Goal: Navigation & Orientation: Find specific page/section

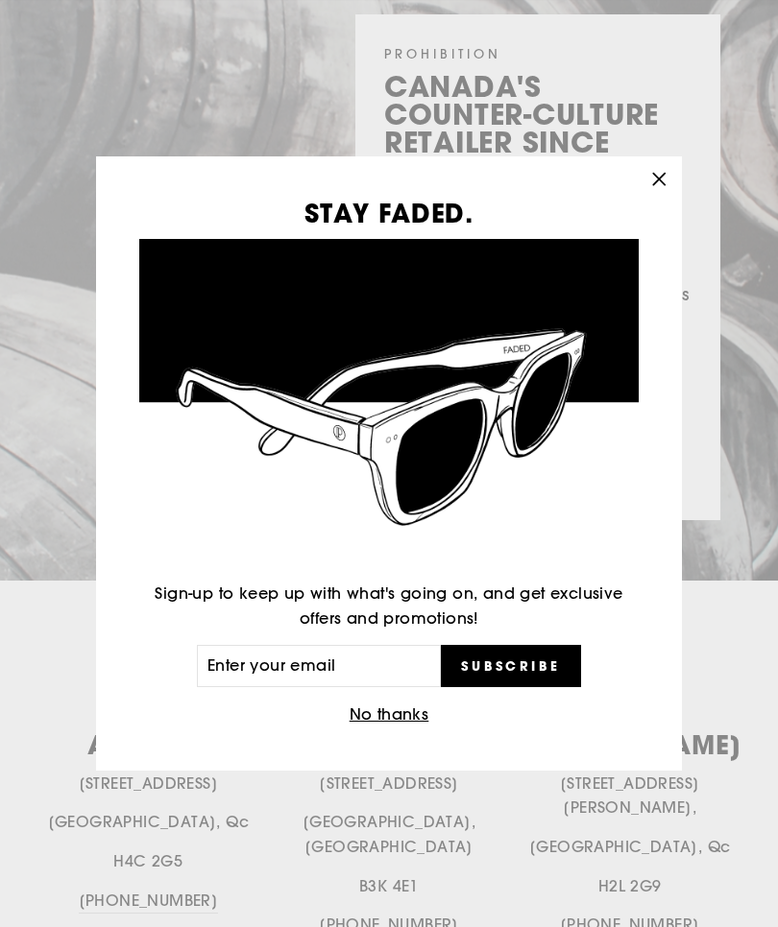
scroll to position [272, 0]
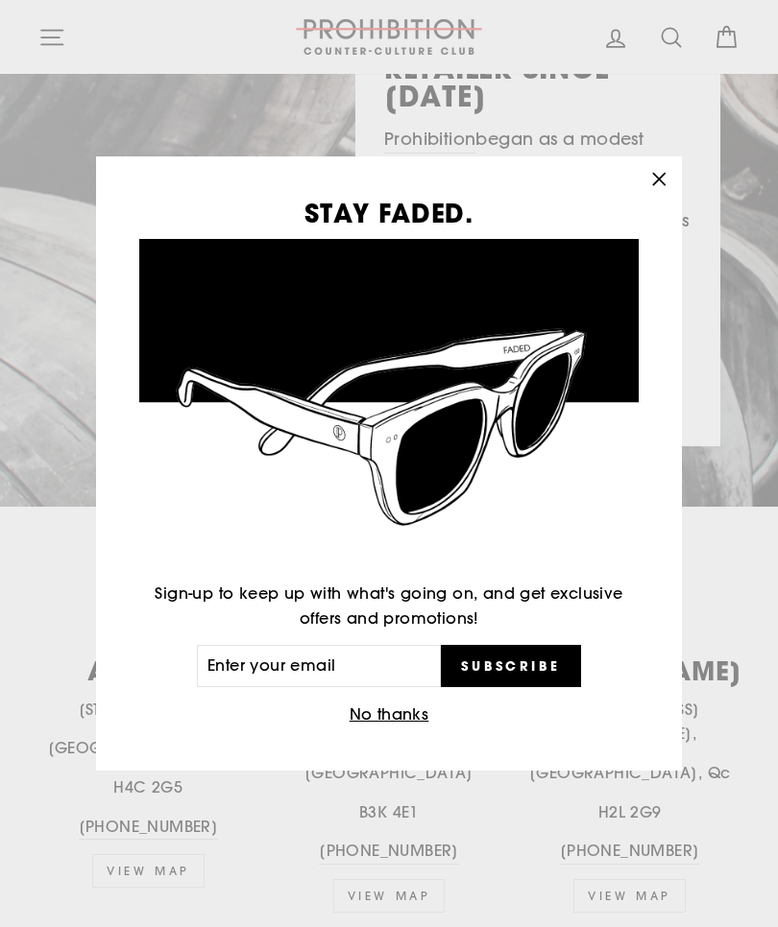
click at [666, 198] on button ""Close (esc)"" at bounding box center [658, 179] width 46 height 46
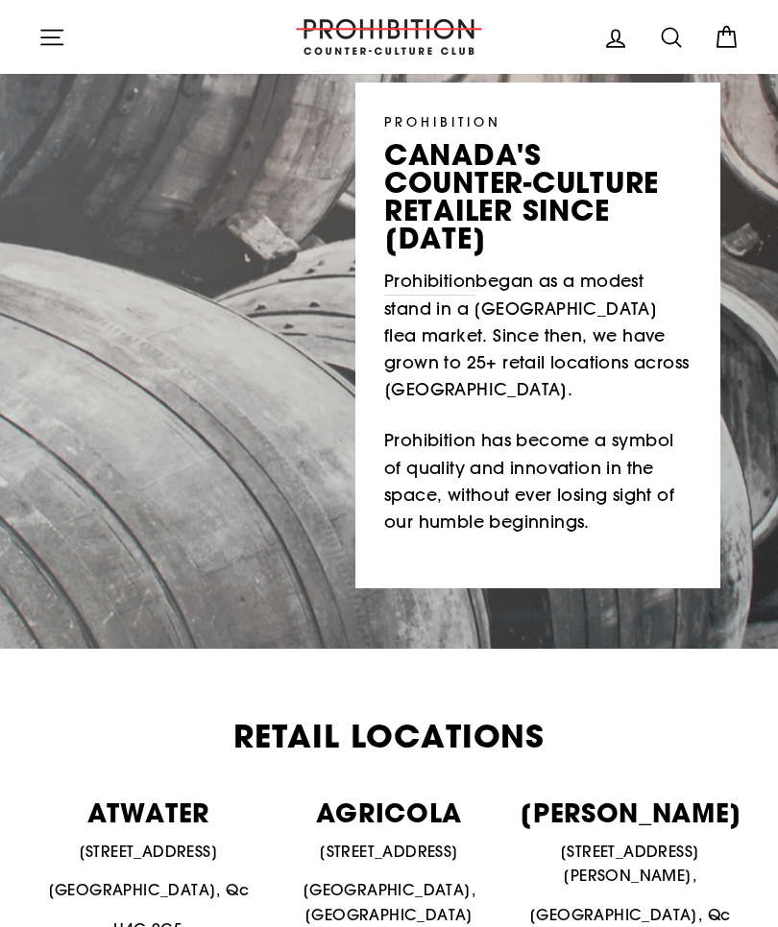
scroll to position [0, 0]
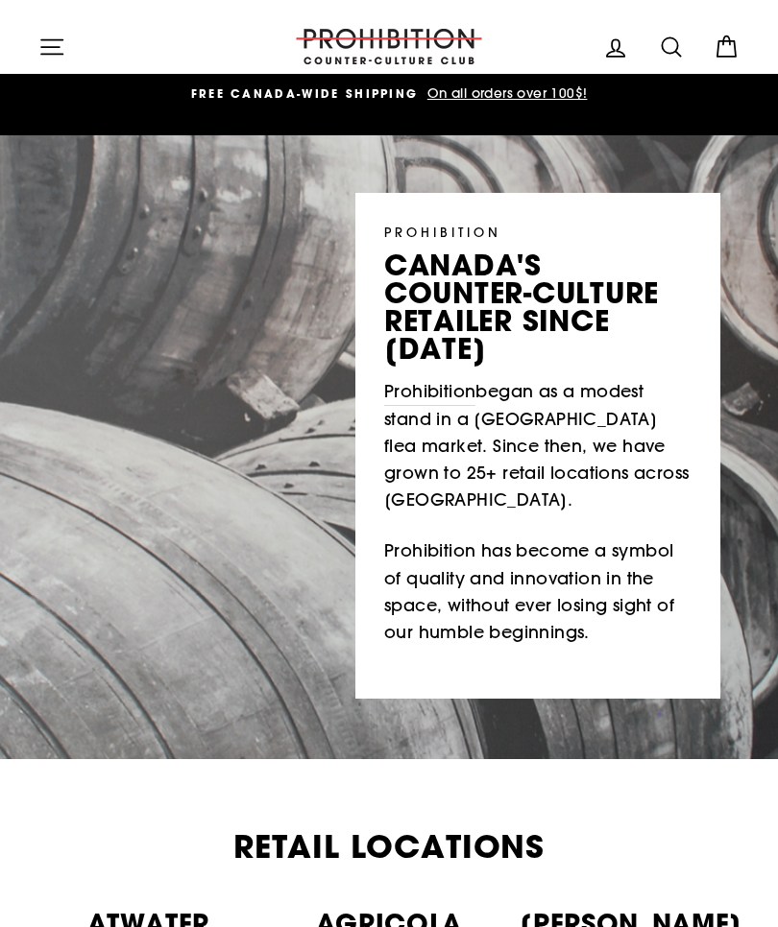
click at [272, 125] on div "DUE TO LAWS/restrictions WE DO NOT SELL/SHIP SMOKING ACCESSORIES to qUEBEC RESI…" at bounding box center [739, 105] width 2803 height 42
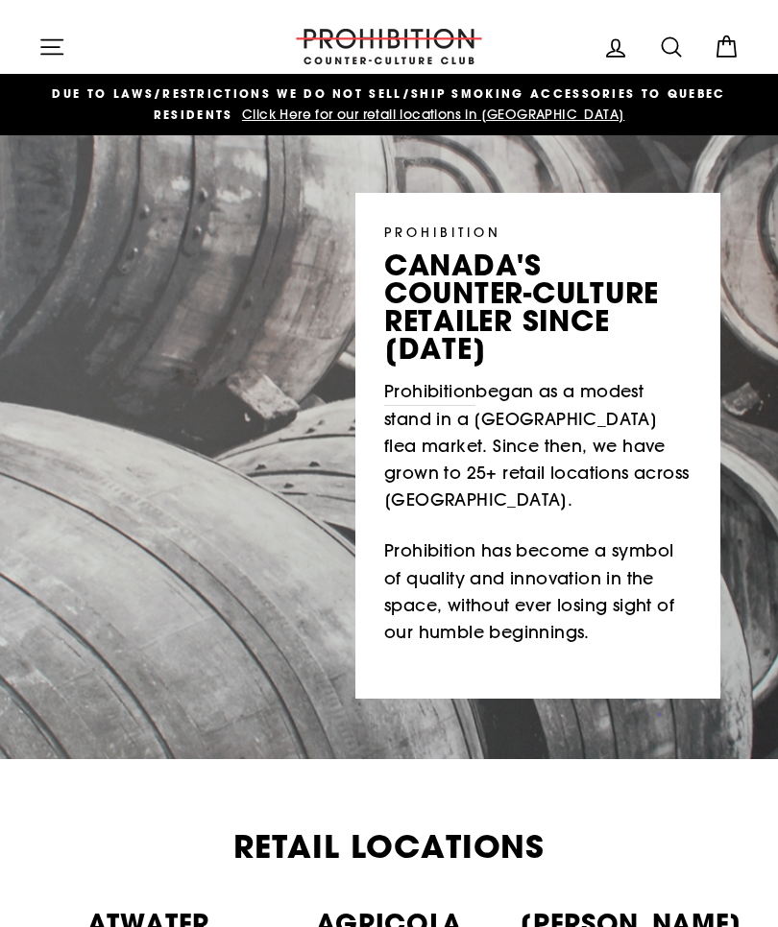
click at [59, 60] on button "Site navigation" at bounding box center [52, 46] width 50 height 41
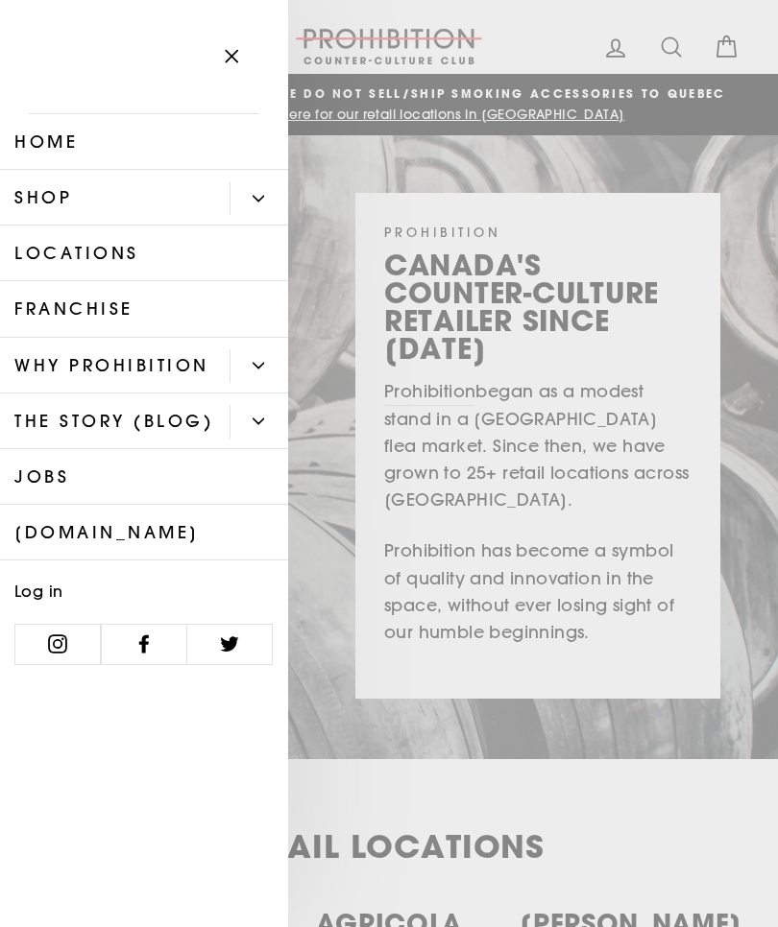
click at [36, 194] on link "Shop" at bounding box center [114, 198] width 229 height 56
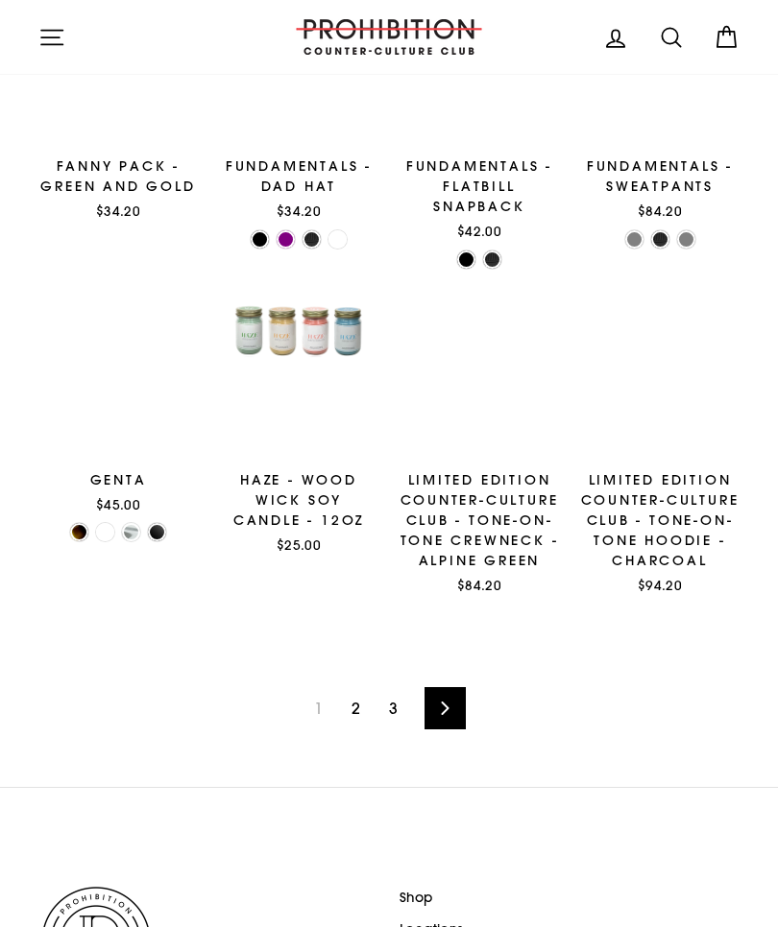
scroll to position [1962, 0]
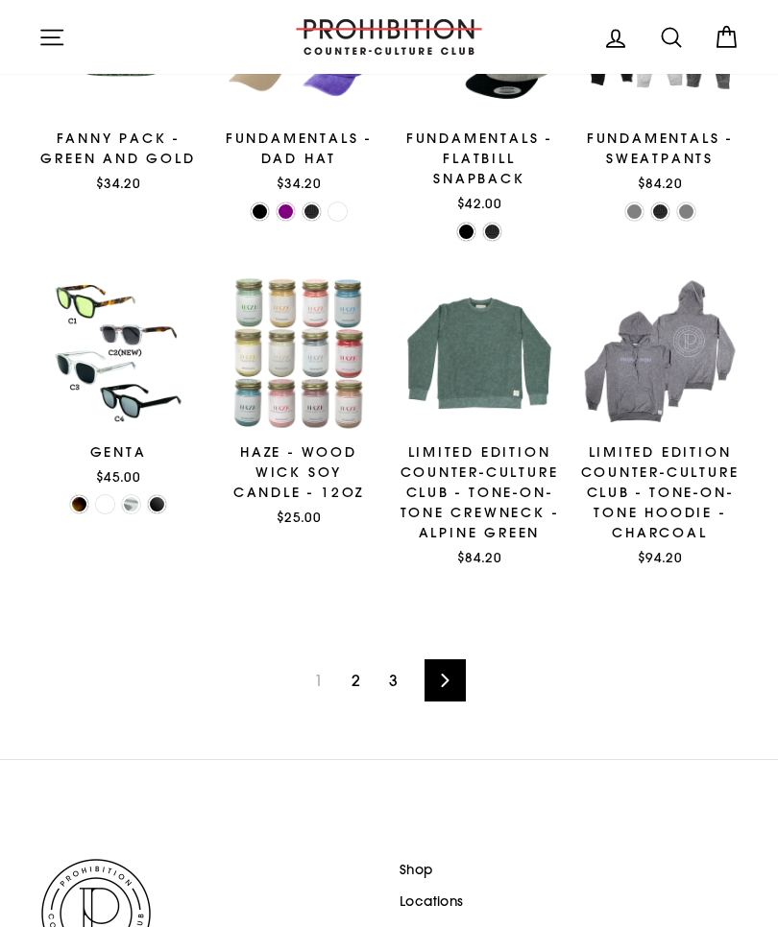
click at [352, 667] on link "2" at bounding box center [356, 680] width 32 height 31
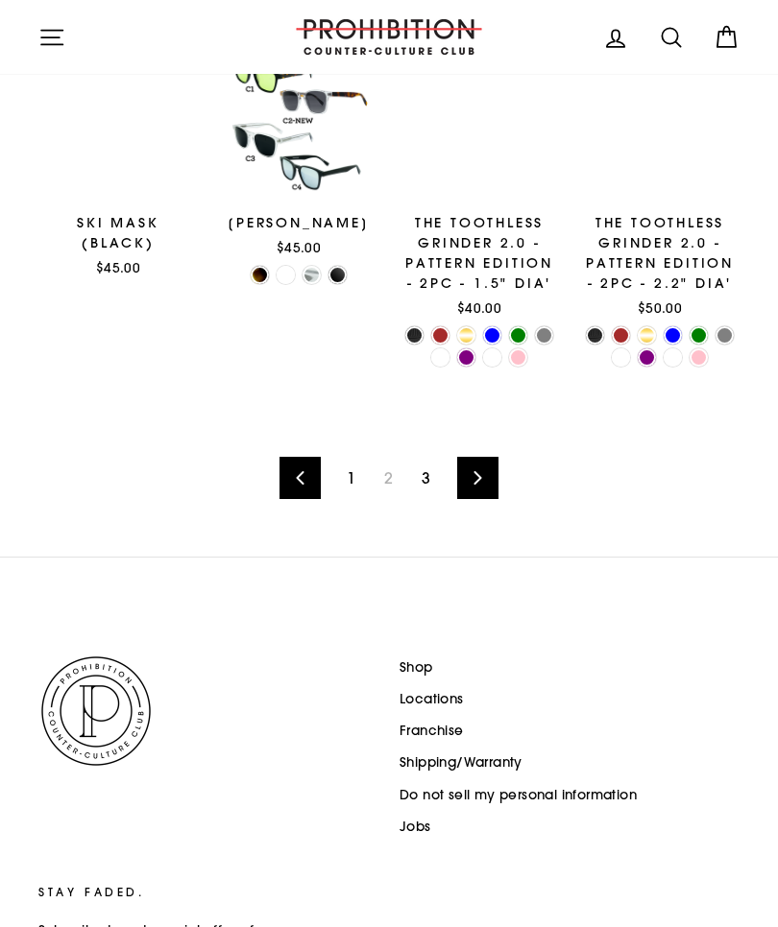
scroll to position [2240, 0]
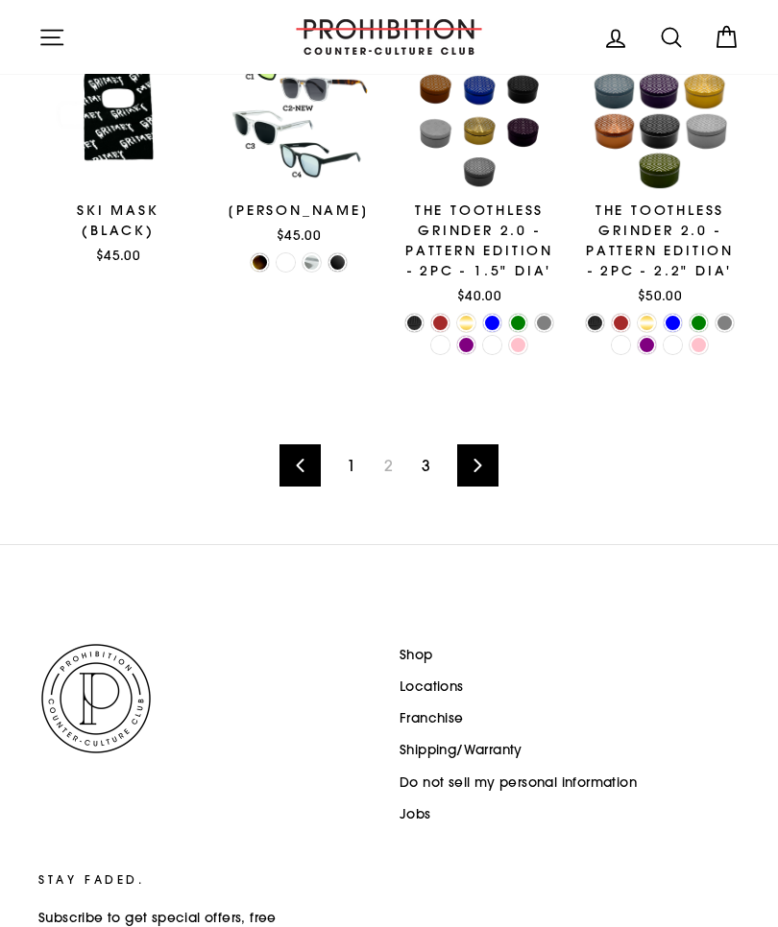
click at [429, 473] on link "3" at bounding box center [426, 465] width 32 height 31
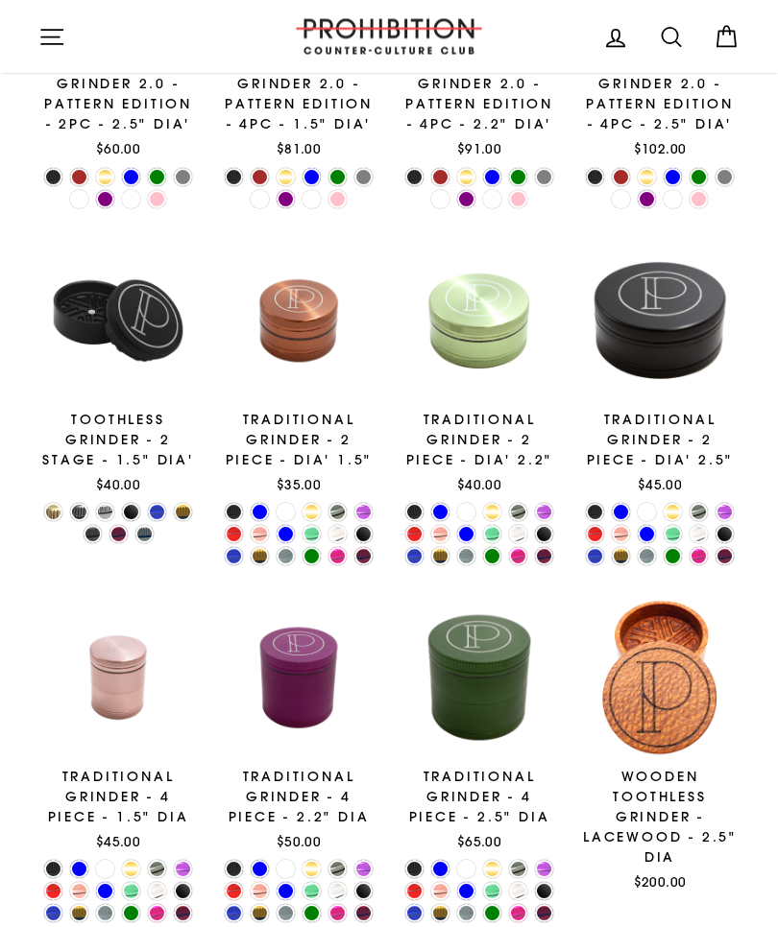
click at [55, 37] on icon "button" at bounding box center [51, 37] width 27 height 27
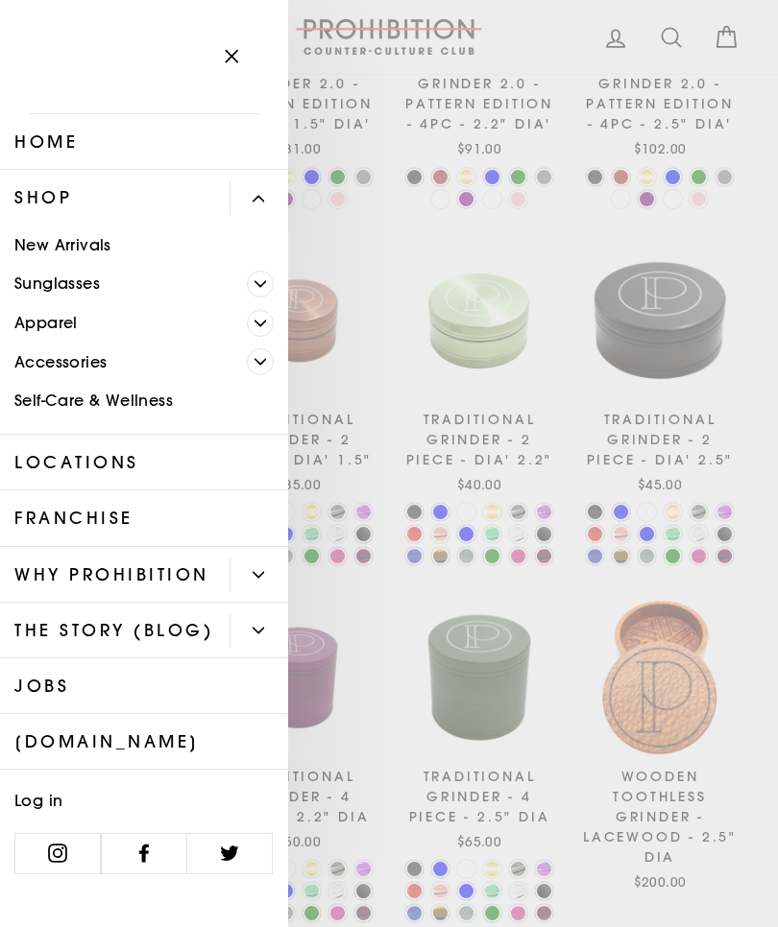
click at [30, 360] on link "Accessories" at bounding box center [123, 362] width 247 height 39
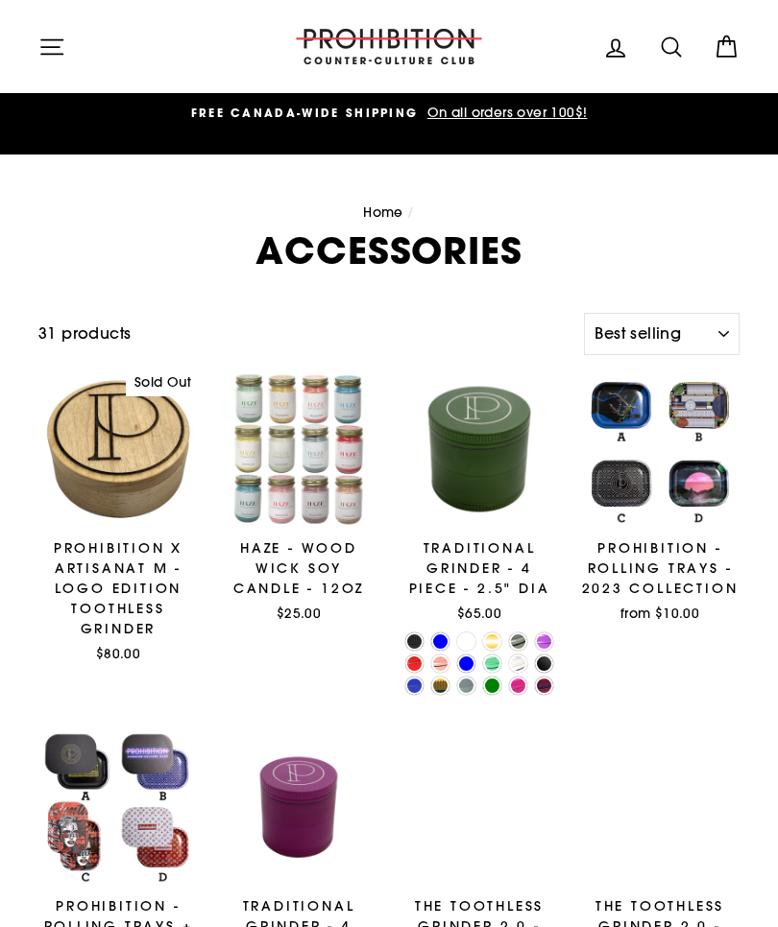
select select "best-selling"
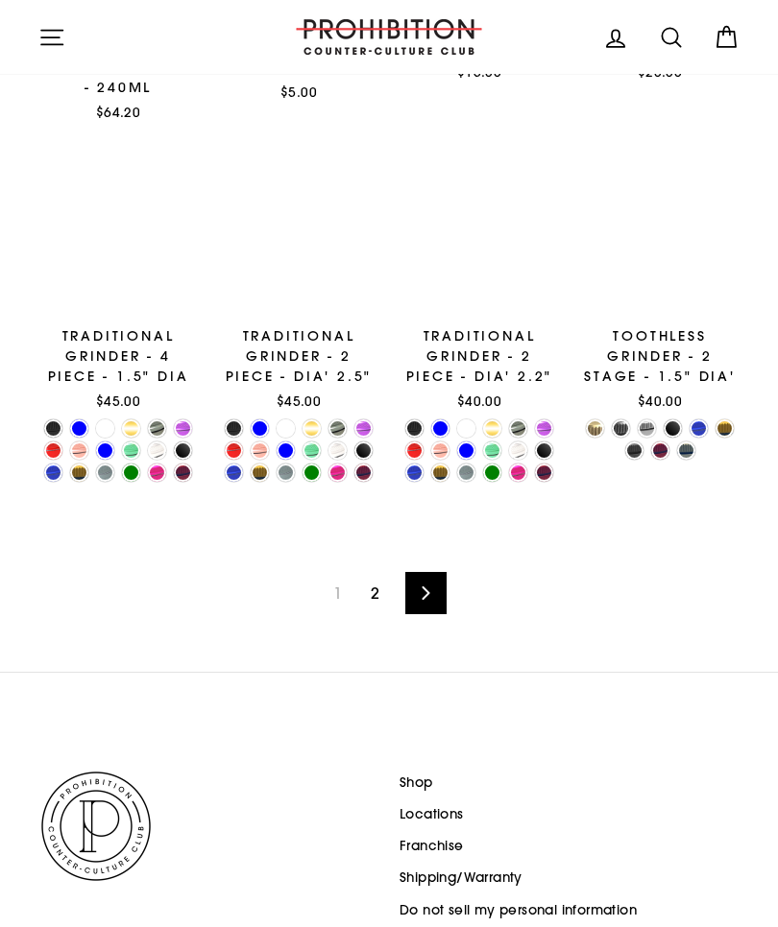
scroll to position [2338, 0]
